Goal: Task Accomplishment & Management: Manage account settings

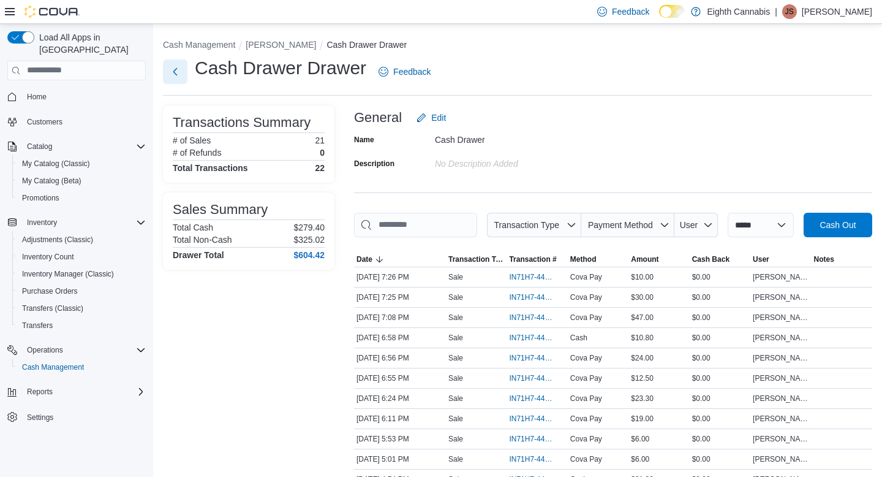
click at [173, 68] on button "Next" at bounding box center [175, 71] width 24 height 24
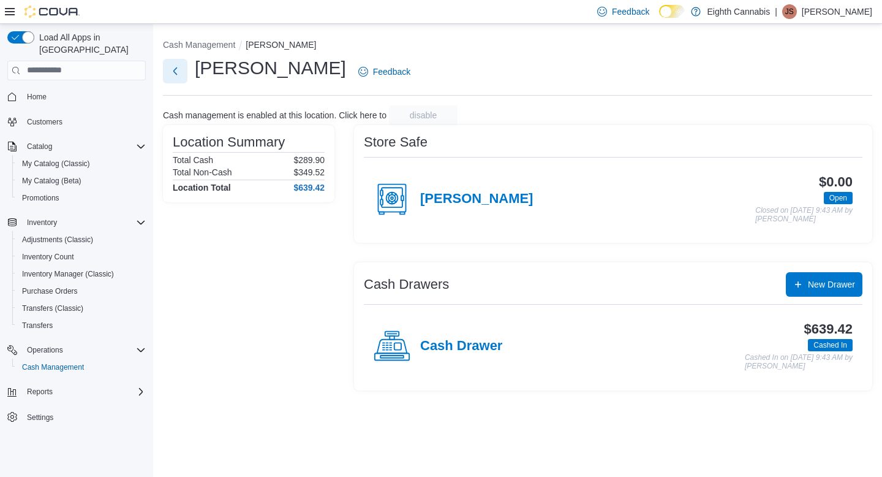
click at [177, 73] on button "Next" at bounding box center [175, 71] width 24 height 24
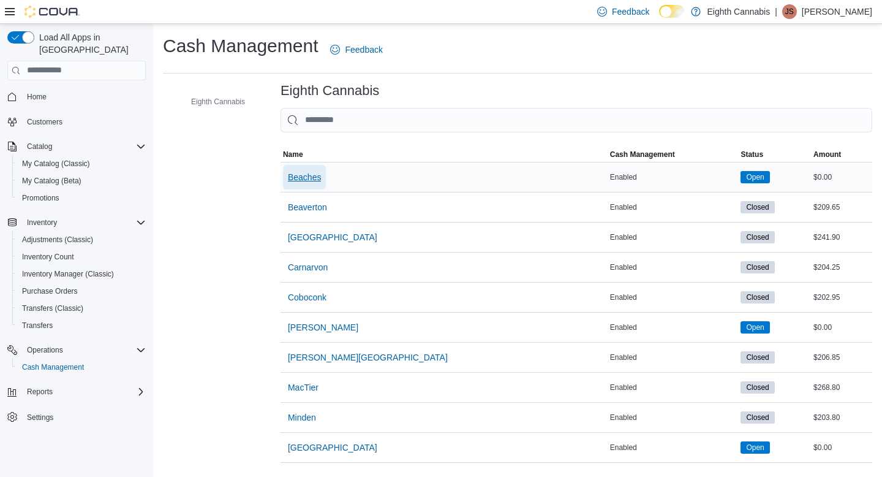
click at [317, 177] on span "Beaches" at bounding box center [304, 177] width 33 height 12
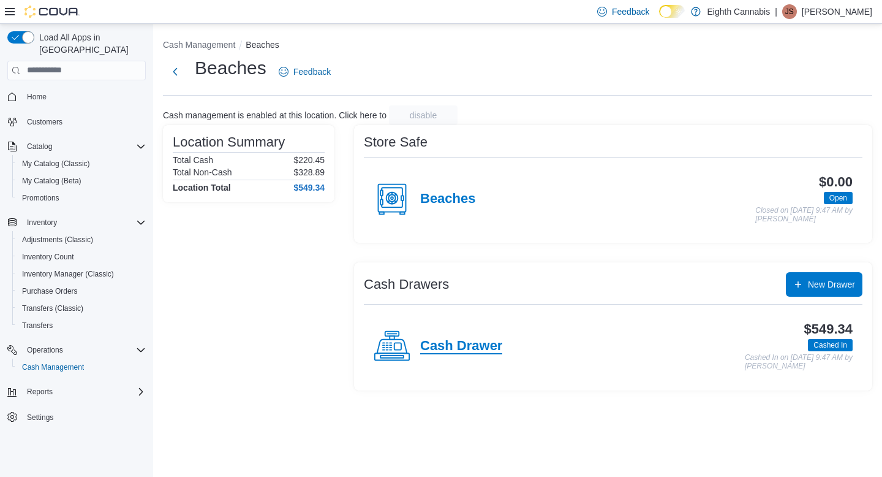
click at [479, 344] on h4 "Cash Drawer" at bounding box center [461, 346] width 82 height 16
